Goal: Book appointment/travel/reservation

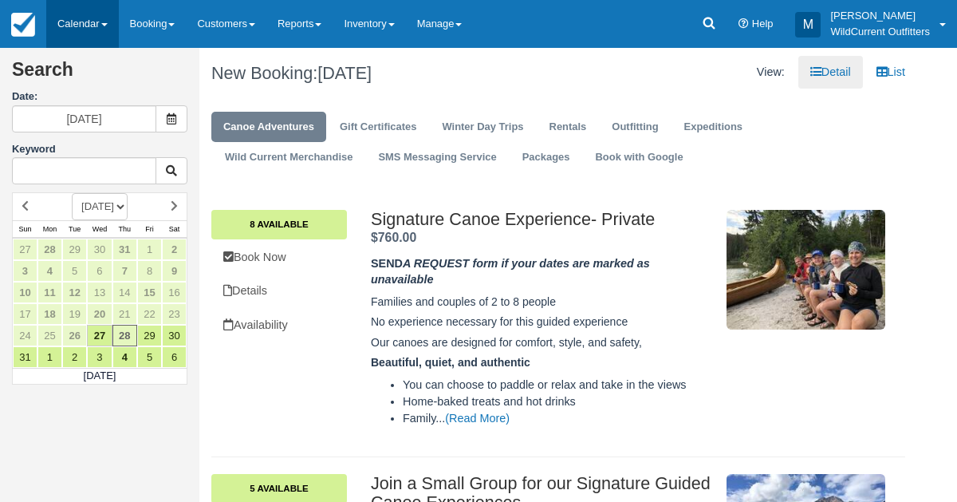
click at [58, 22] on link "Calendar" at bounding box center [82, 24] width 73 height 48
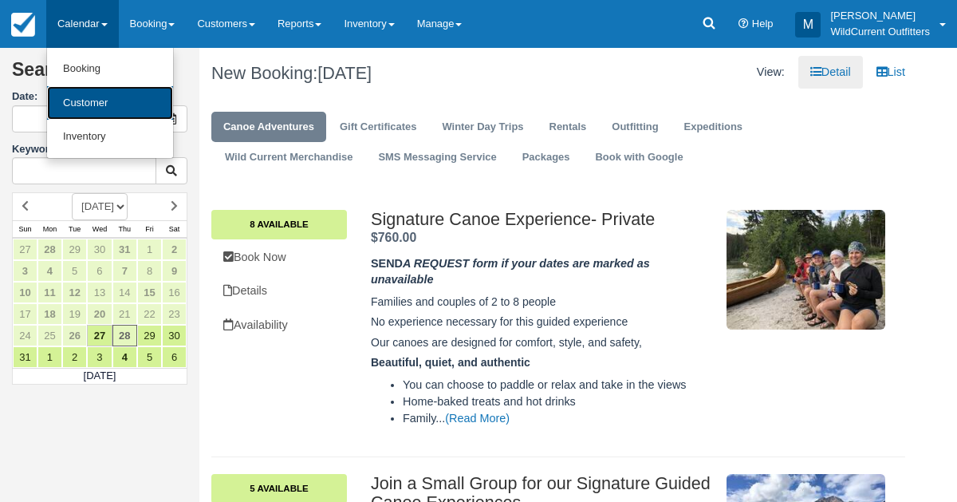
click at [90, 101] on link "Customer" at bounding box center [110, 103] width 126 height 34
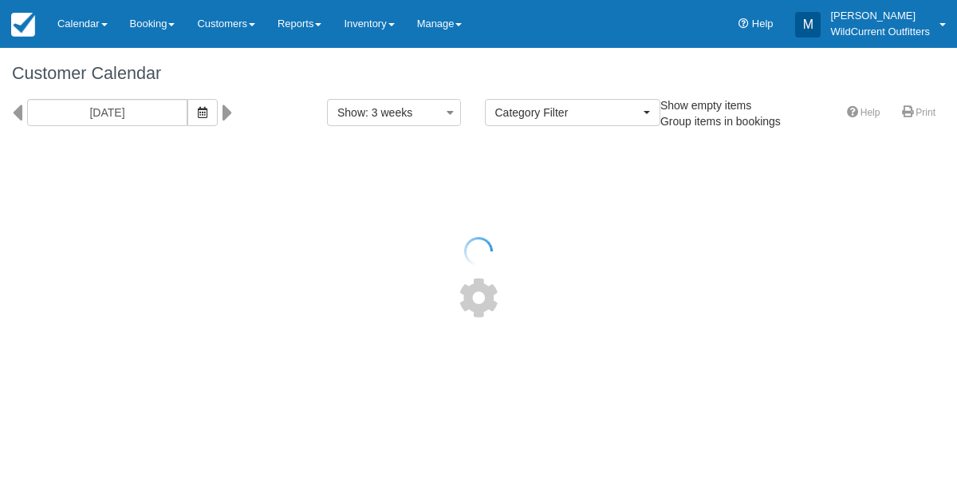
select select
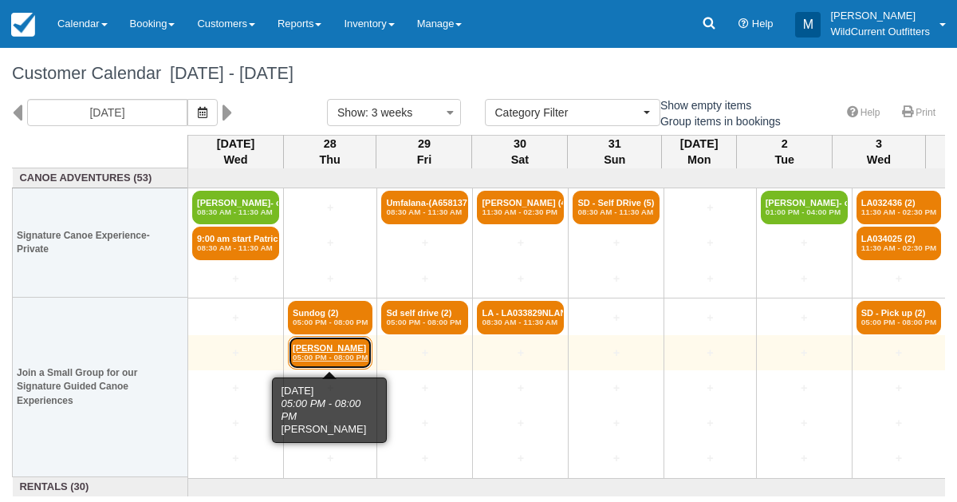
click at [305, 353] on em "05:00 PM - 08:00 PM" at bounding box center [330, 358] width 75 height 10
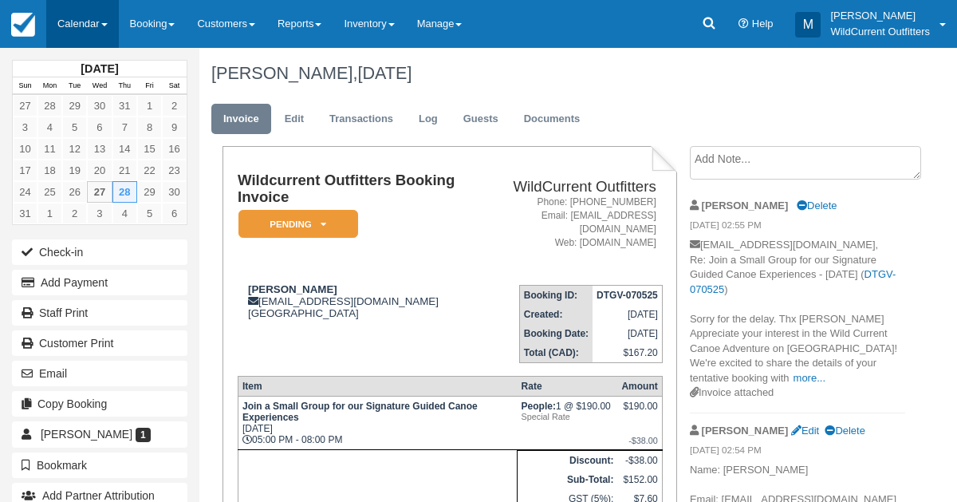
click at [72, 13] on link "Calendar" at bounding box center [82, 24] width 73 height 48
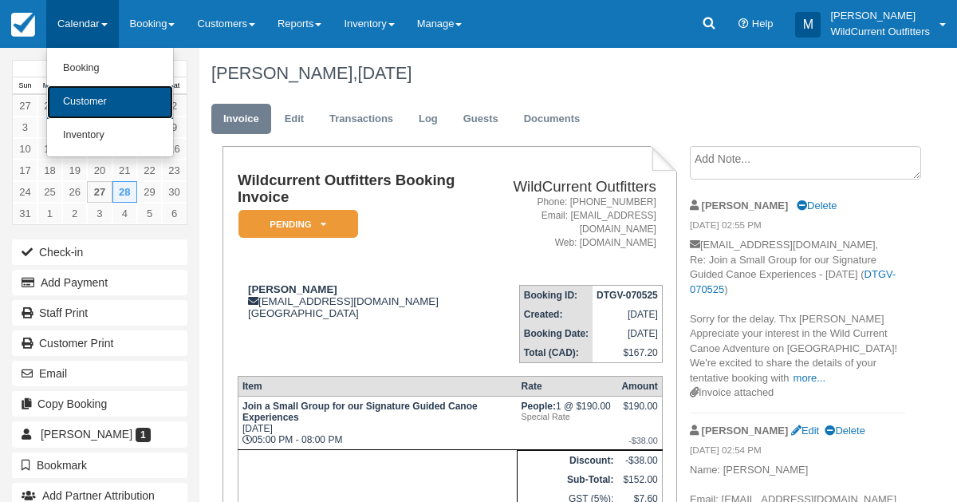
click at [86, 97] on link "Customer" at bounding box center [110, 102] width 126 height 34
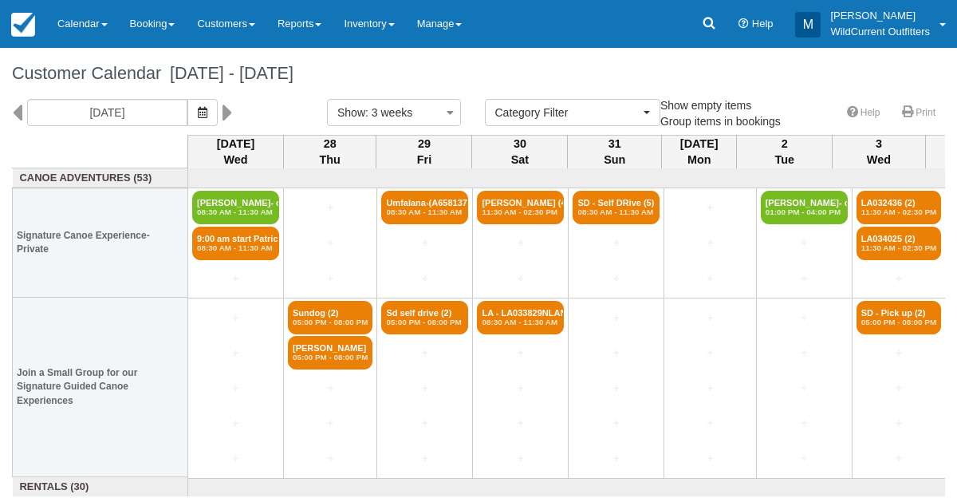
select select
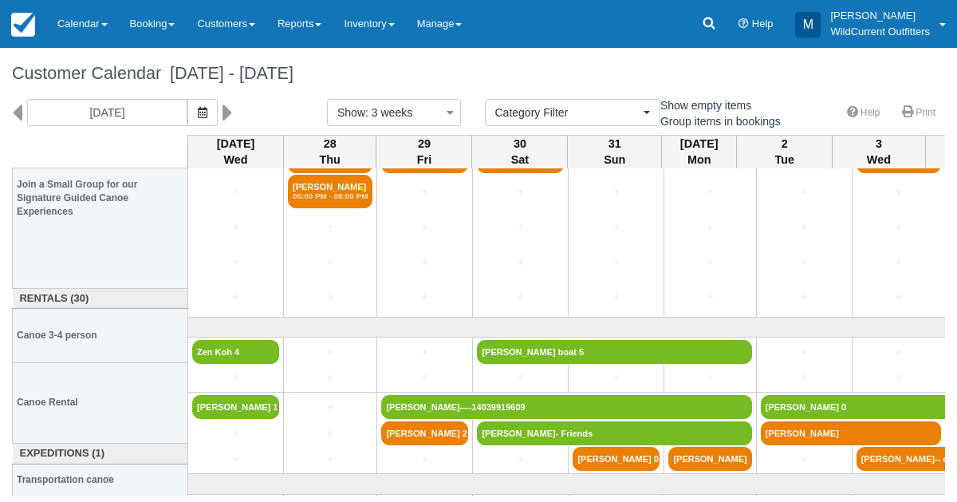
scroll to position [188, 0]
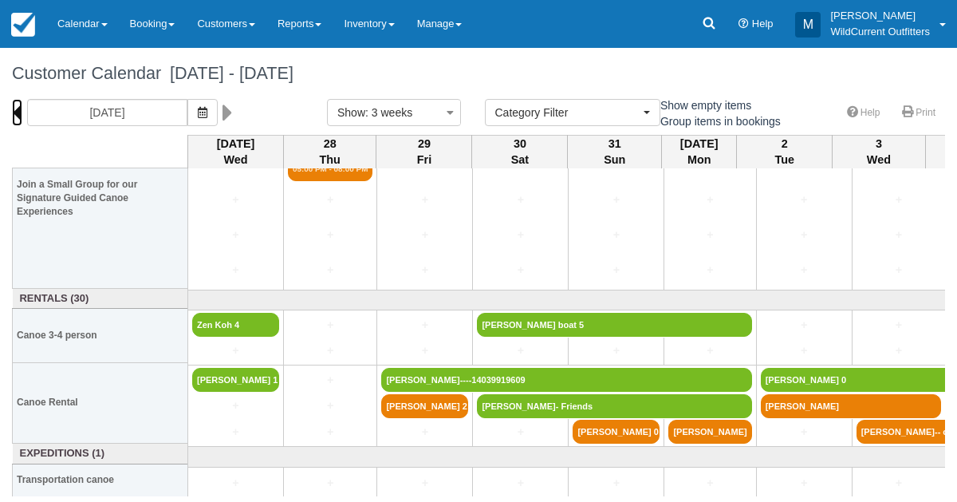
click at [14, 115] on icon at bounding box center [17, 112] width 10 height 27
type input "08/06/25"
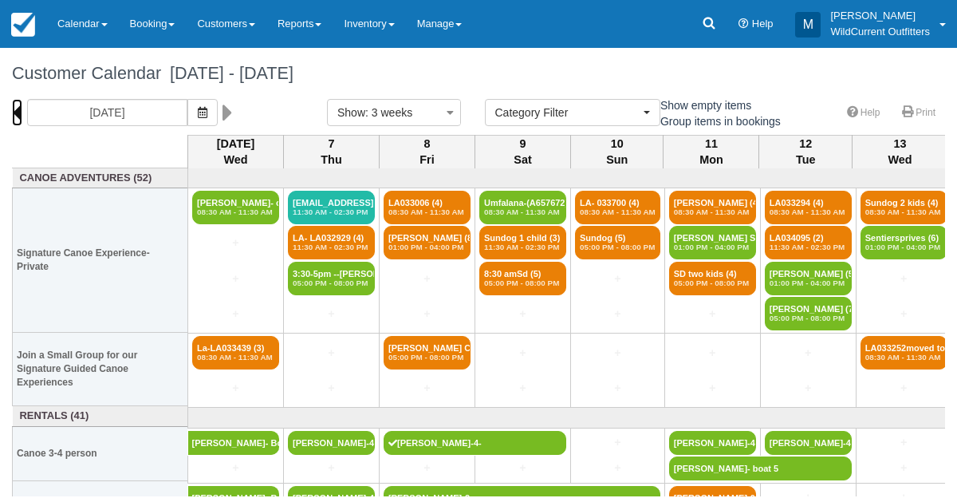
scroll to position [90, 0]
